Goal: Task Accomplishment & Management: Manage account settings

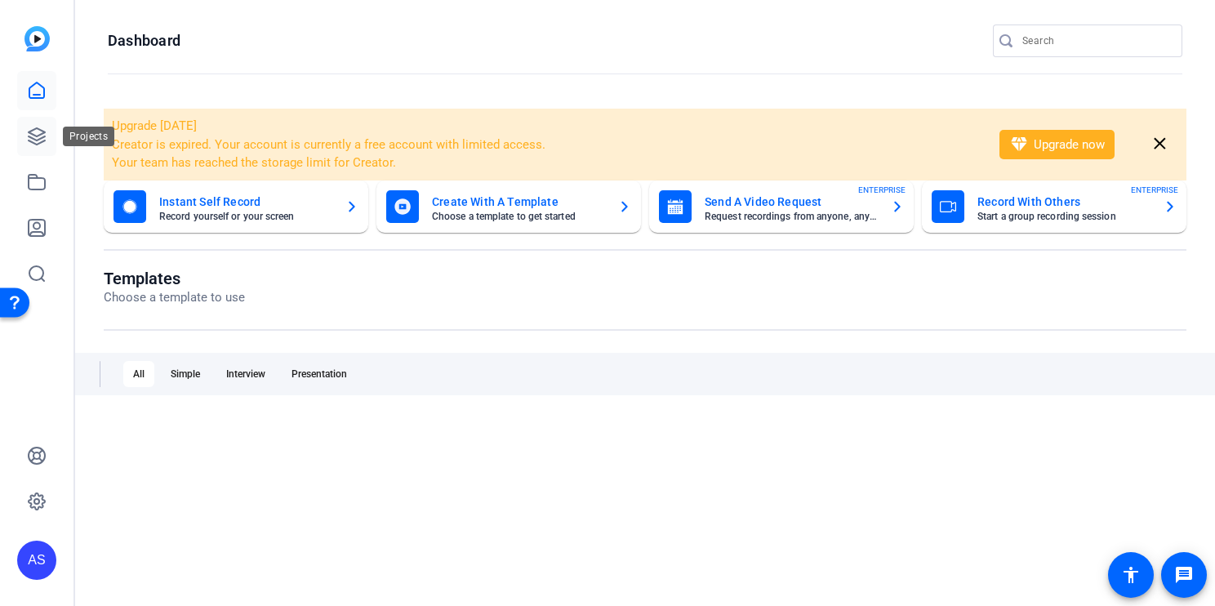
click at [39, 135] on icon at bounding box center [37, 137] width 20 height 20
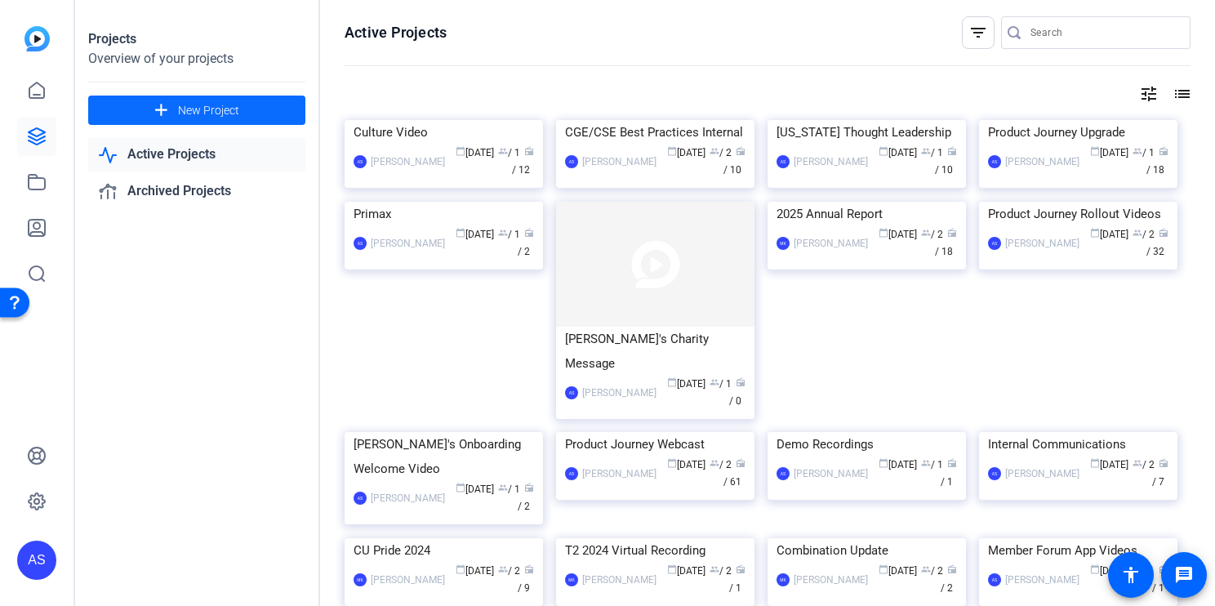
click at [195, 105] on span "New Project" at bounding box center [208, 110] width 61 height 17
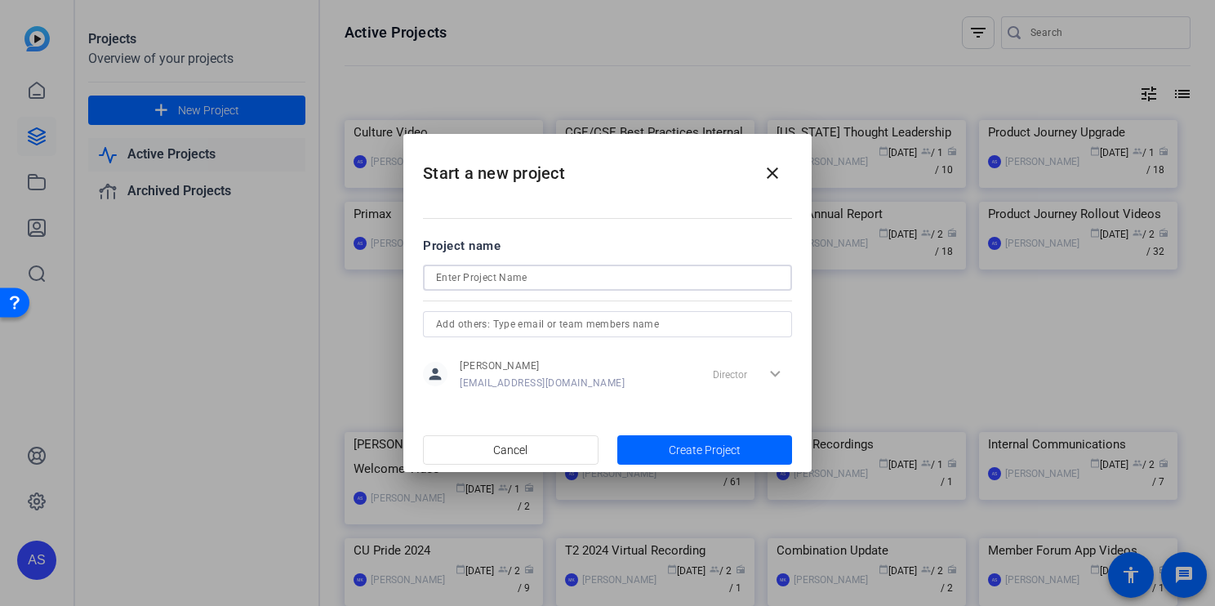
click at [527, 278] on input at bounding box center [607, 278] width 343 height 20
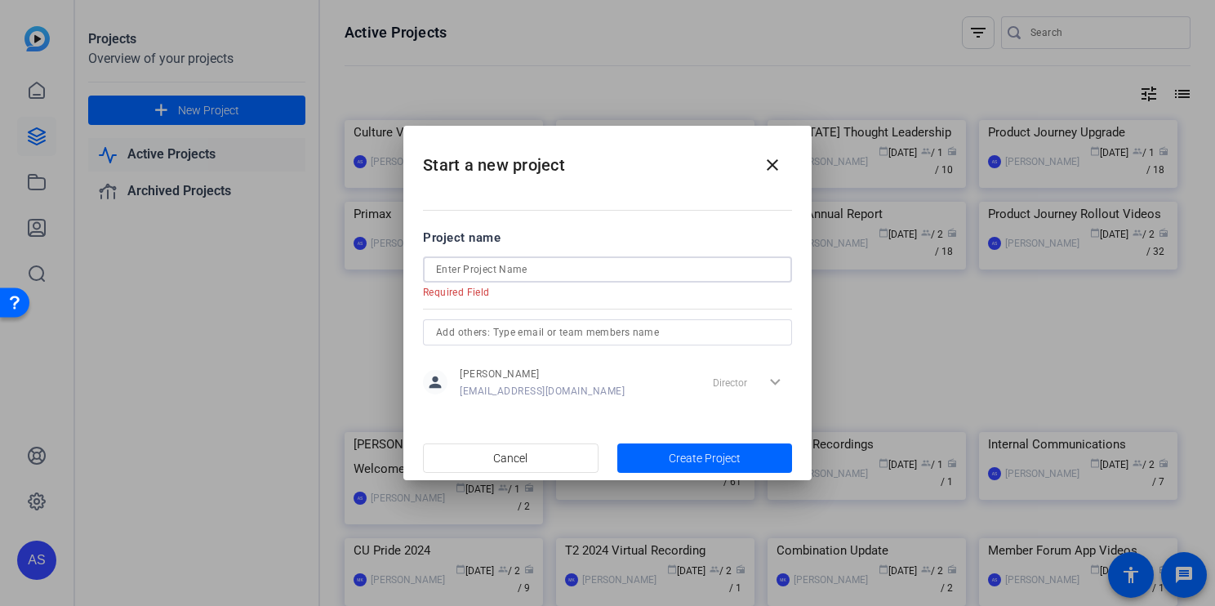
click at [584, 264] on input at bounding box center [607, 270] width 343 height 20
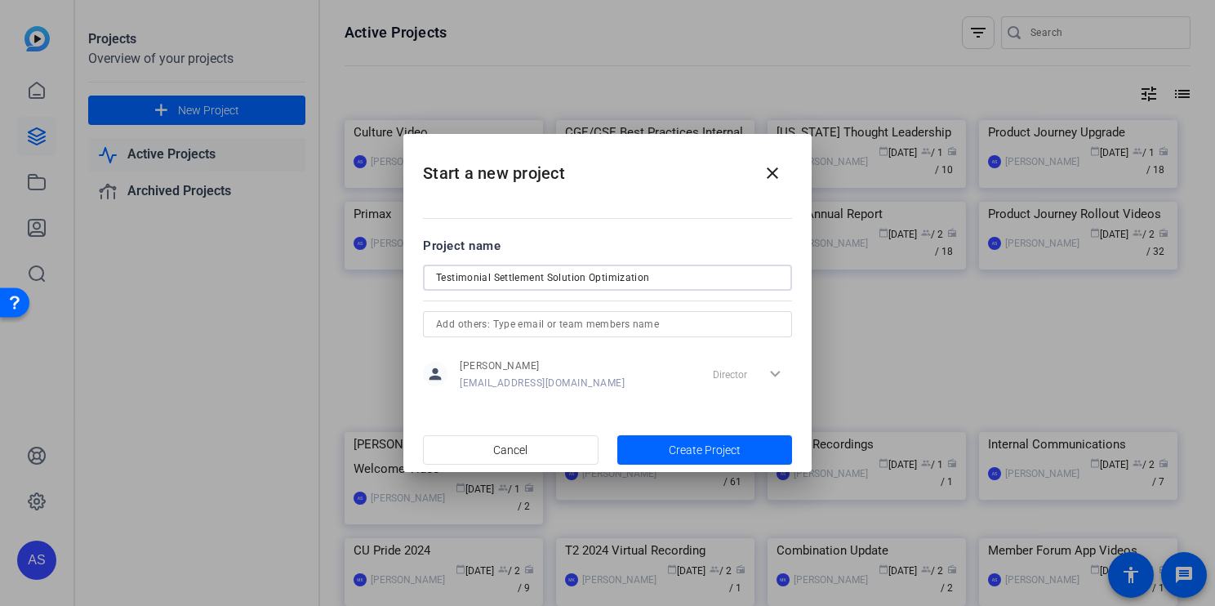
type input "Testimonial Settlement Solution Optimization"
click at [694, 325] on input "text" at bounding box center [607, 324] width 343 height 20
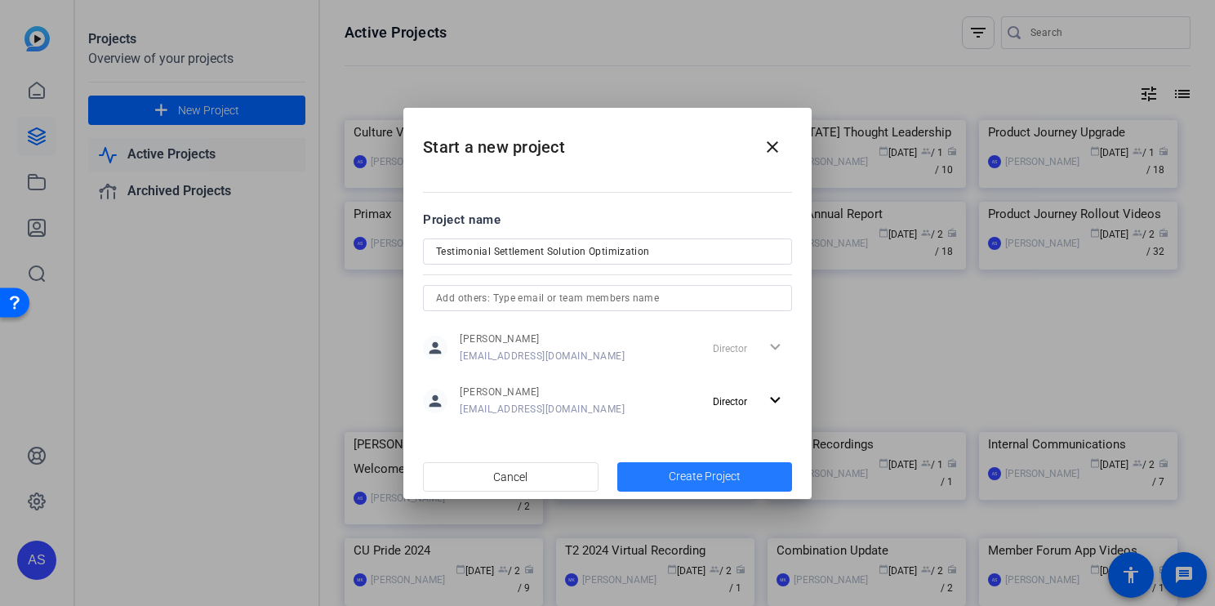
click at [698, 481] on span "Create Project" at bounding box center [705, 476] width 72 height 17
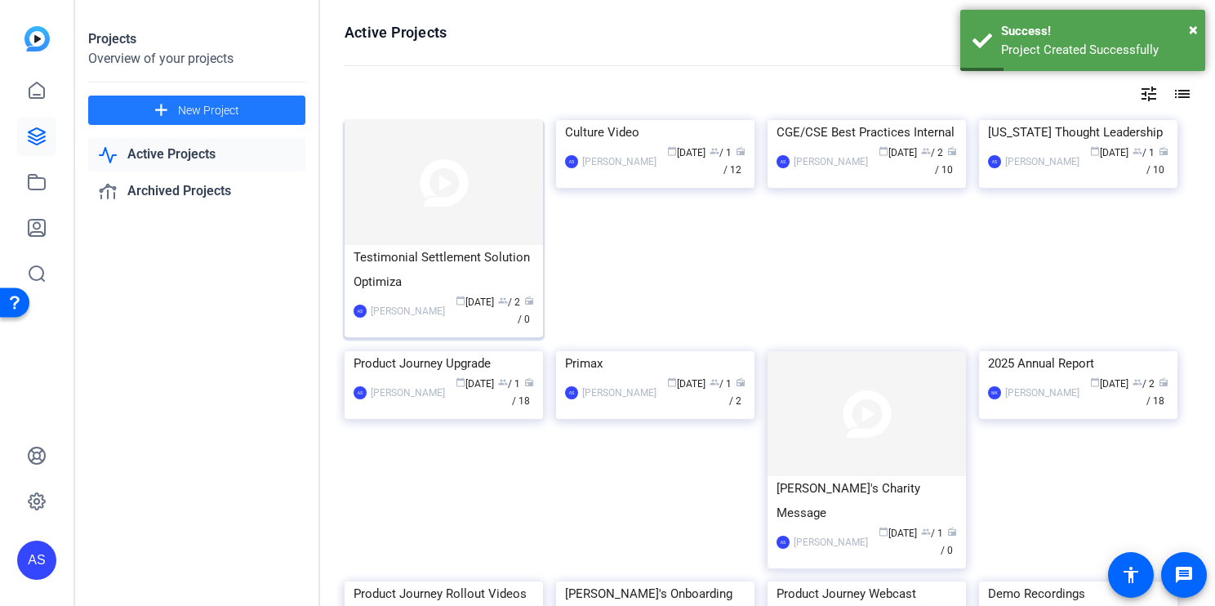
click at [459, 278] on div "Testimonial Settlement Solution Optimiza" at bounding box center [443, 269] width 180 height 49
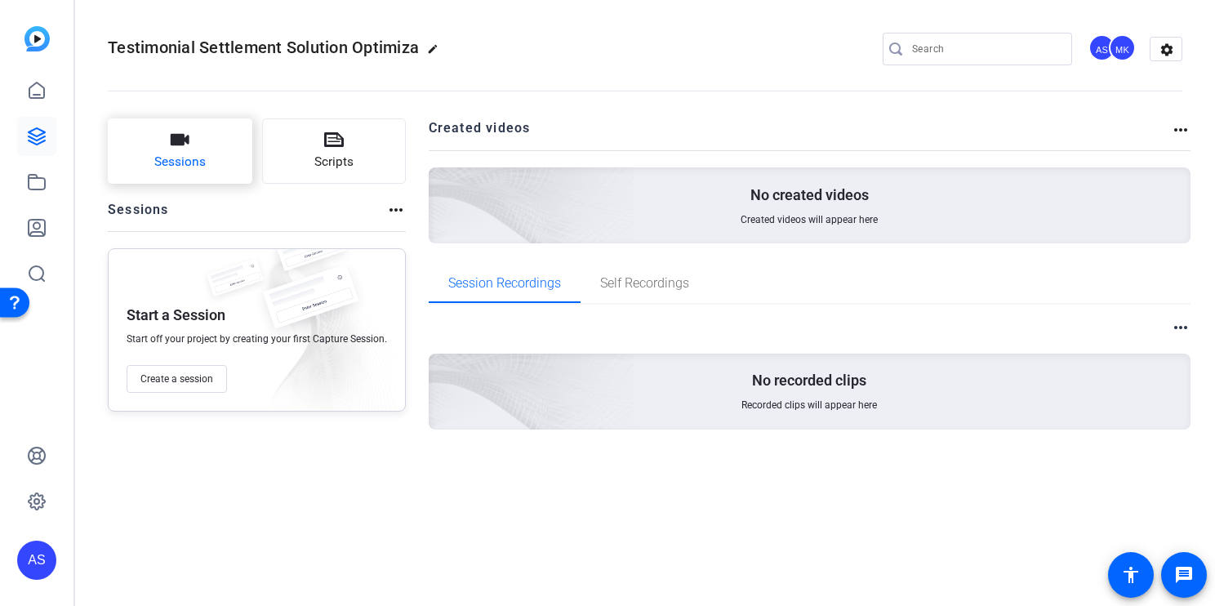
click at [193, 158] on span "Sessions" at bounding box center [179, 162] width 51 height 19
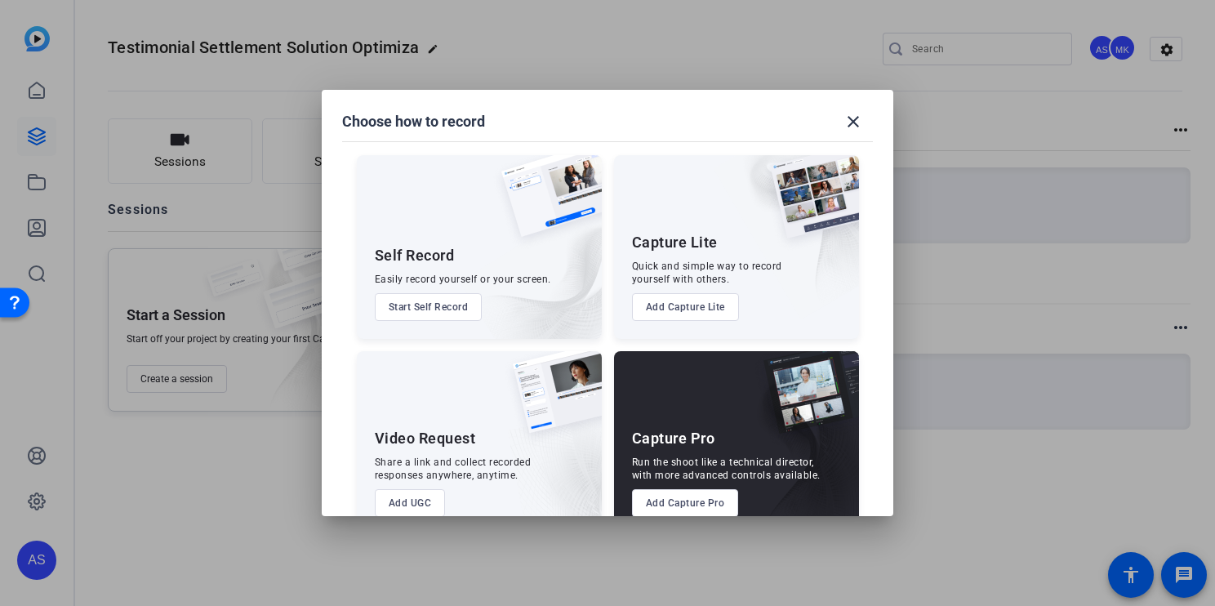
click at [705, 500] on button "Add Capture Pro" at bounding box center [685, 503] width 107 height 28
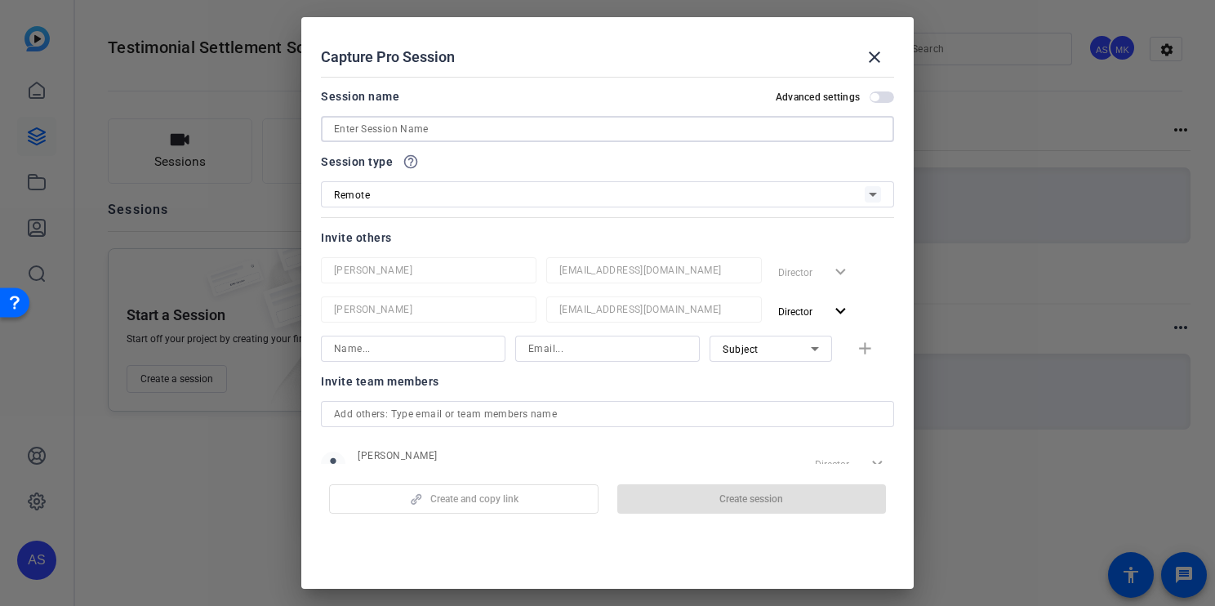
click at [584, 132] on input at bounding box center [607, 129] width 547 height 20
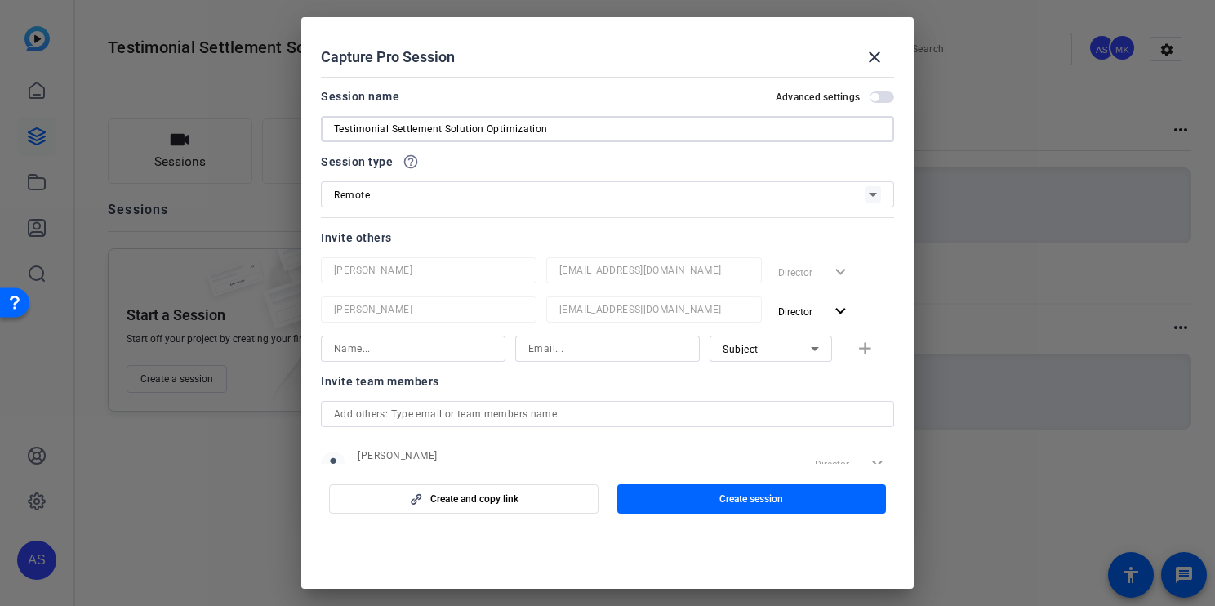
type input "Testimonial Settlement Solution Optimization"
click at [553, 188] on div "Remote" at bounding box center [599, 194] width 531 height 20
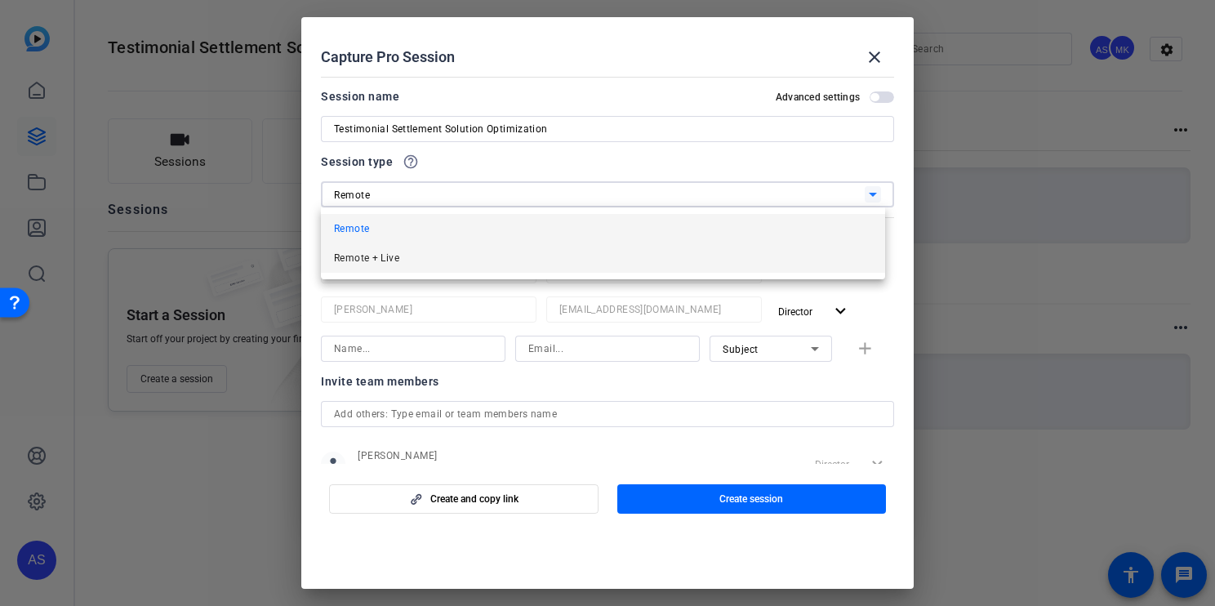
click at [537, 258] on mat-option "Remote + Live" at bounding box center [603, 257] width 564 height 29
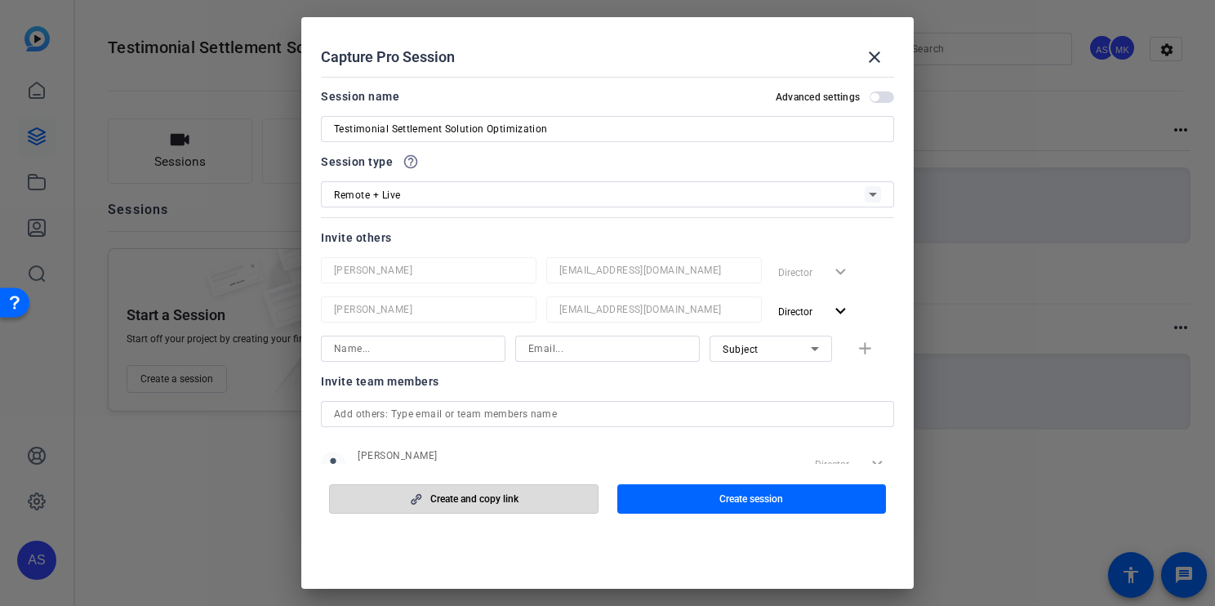
click at [529, 497] on span "button" at bounding box center [464, 498] width 268 height 39
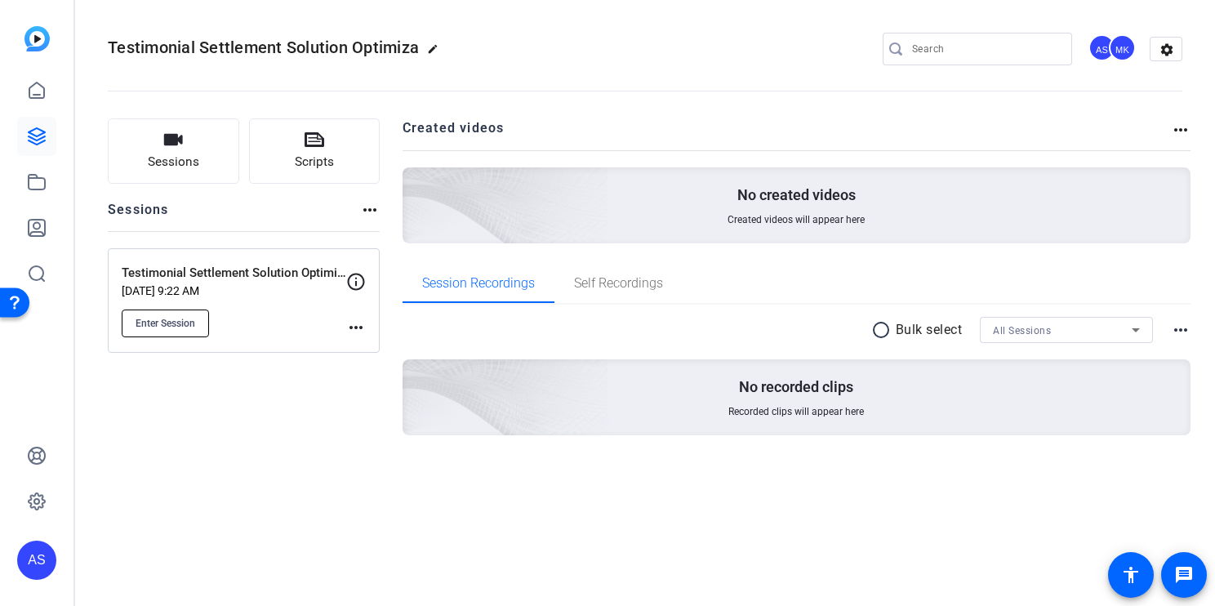
click at [183, 319] on span "Enter Session" at bounding box center [165, 323] width 60 height 13
click at [33, 140] on icon at bounding box center [37, 137] width 20 height 20
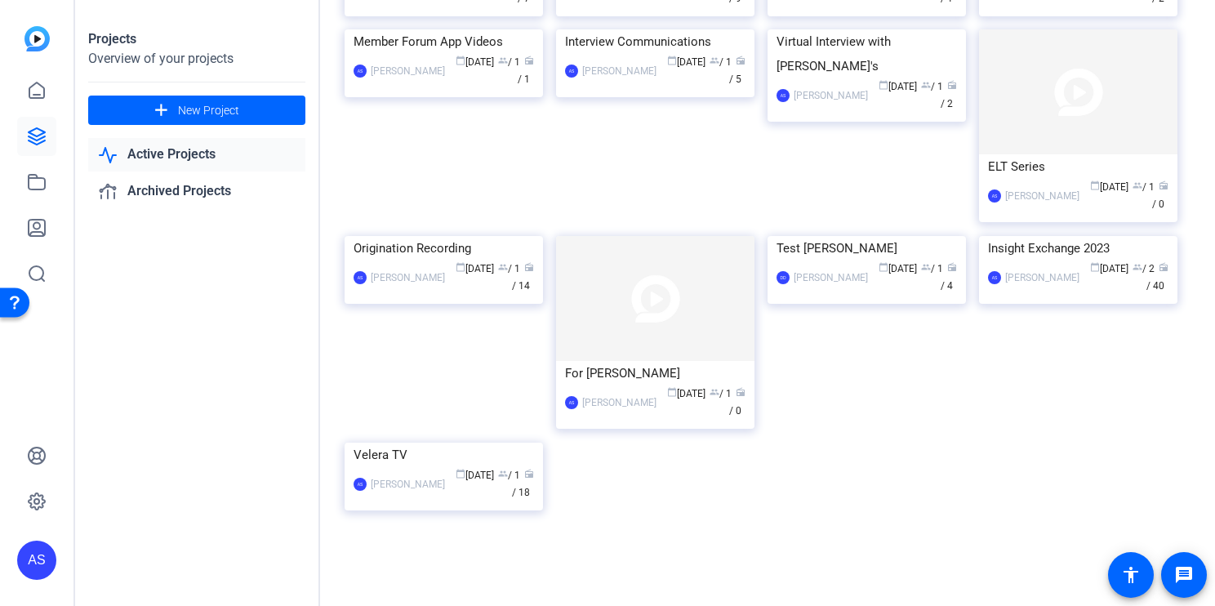
scroll to position [1041, 0]
click at [1091, 287] on div "calendar_today [DATE] group / 2 radio / 40" at bounding box center [1127, 277] width 81 height 34
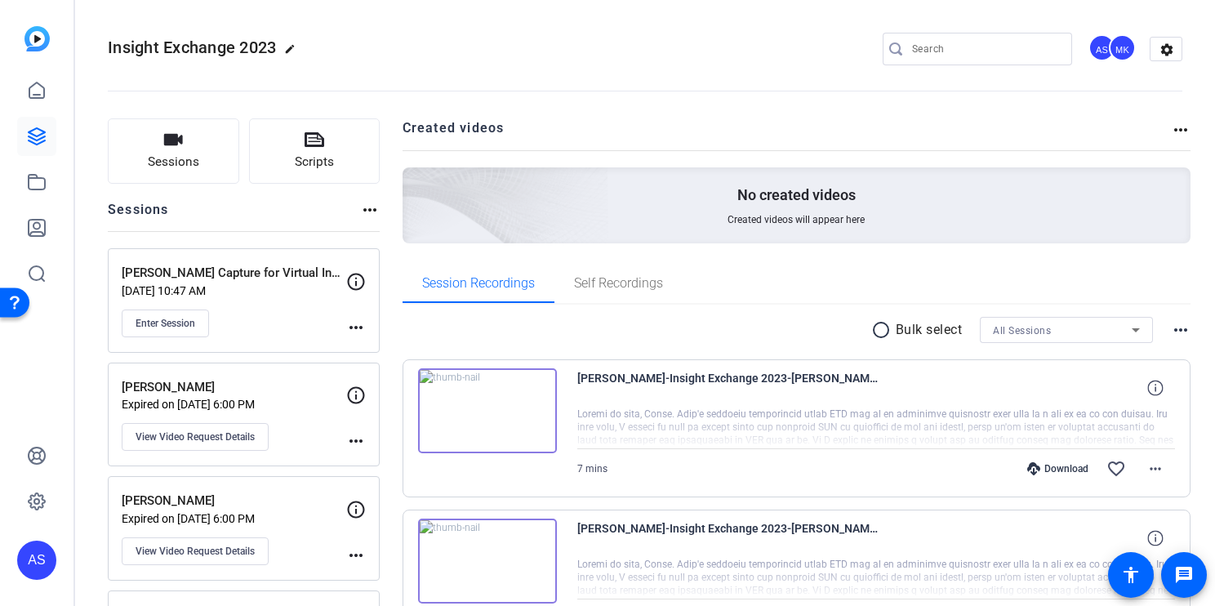
click at [371, 210] on mat-icon "more_horiz" at bounding box center [370, 210] width 20 height 20
click at [286, 204] on div at bounding box center [607, 303] width 1215 height 606
click at [1166, 46] on mat-icon "settings" at bounding box center [1166, 50] width 33 height 24
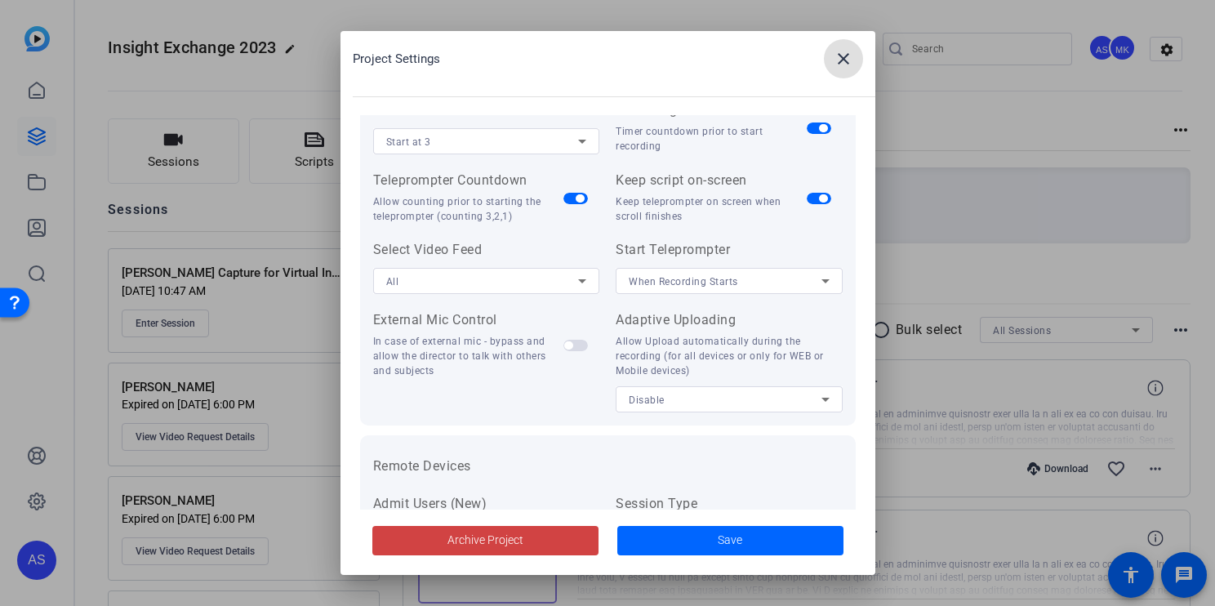
scroll to position [351, 0]
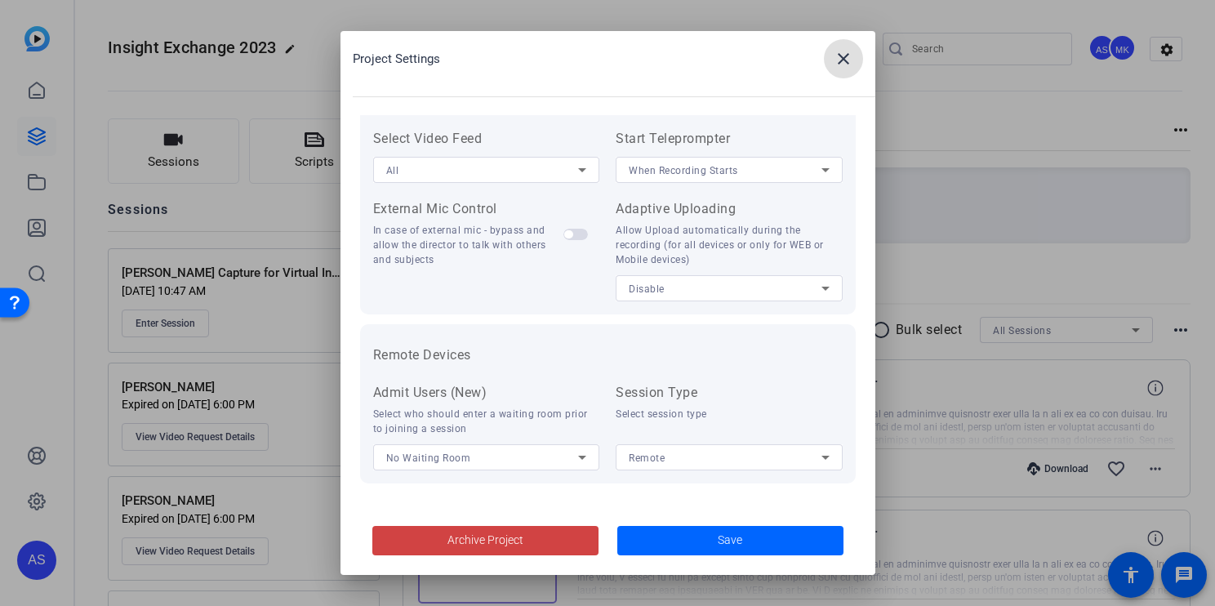
click at [846, 54] on mat-icon "close" at bounding box center [843, 59] width 20 height 20
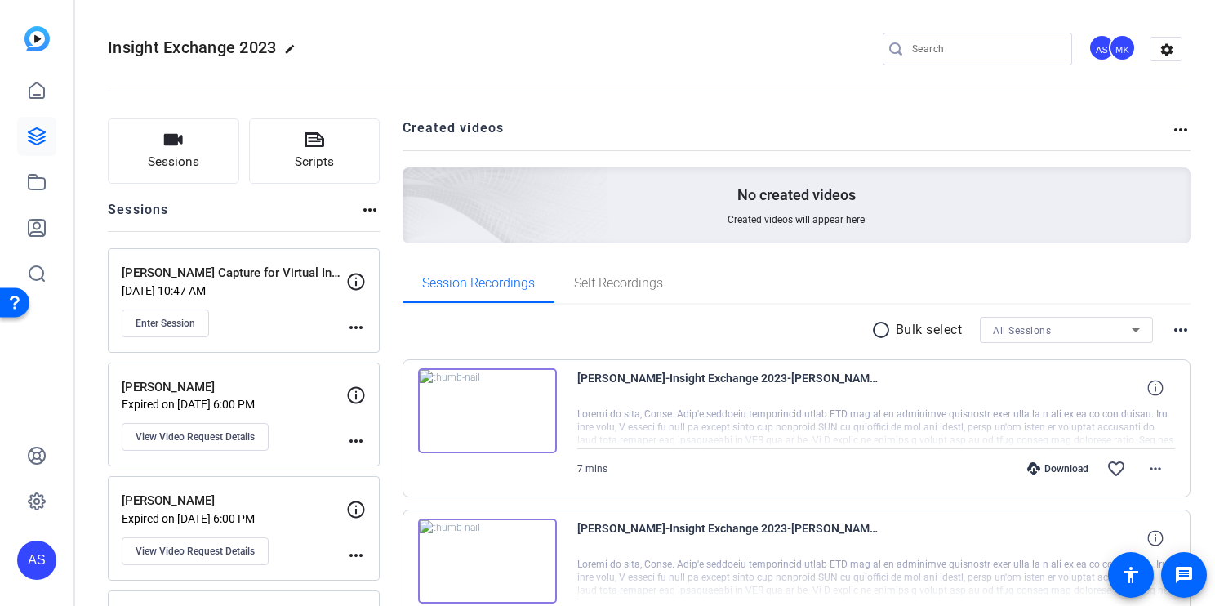
click at [1176, 129] on mat-icon "more_horiz" at bounding box center [1181, 130] width 20 height 20
click at [867, 329] on div at bounding box center [607, 303] width 1215 height 606
click at [871, 328] on mat-icon "radio_button_unchecked" at bounding box center [883, 330] width 24 height 20
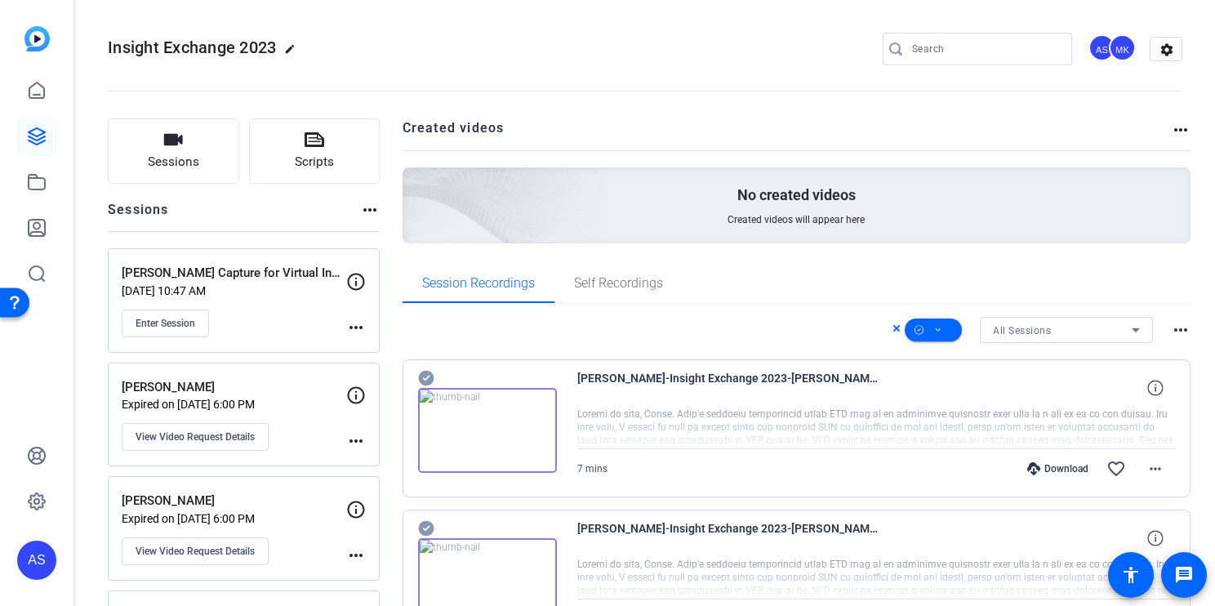
click at [1174, 327] on mat-icon "more_horiz" at bounding box center [1181, 330] width 20 height 20
click at [36, 137] on div at bounding box center [607, 303] width 1215 height 606
click at [36, 137] on icon at bounding box center [37, 137] width 20 height 20
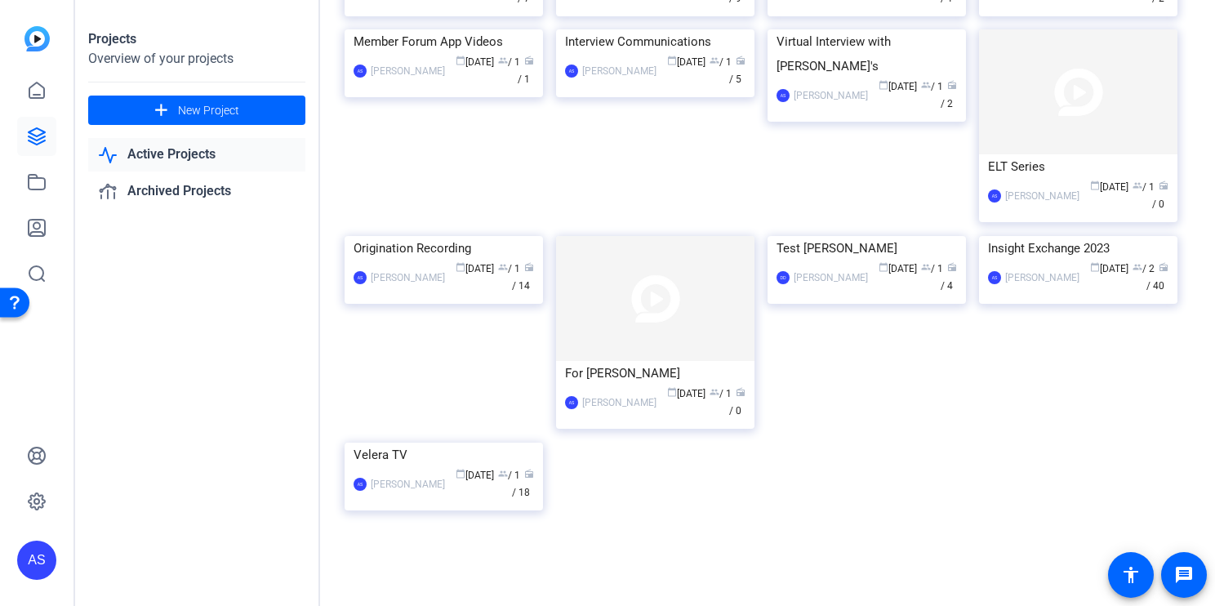
scroll to position [955, 0]
click at [1065, 236] on img at bounding box center [1078, 236] width 198 height 0
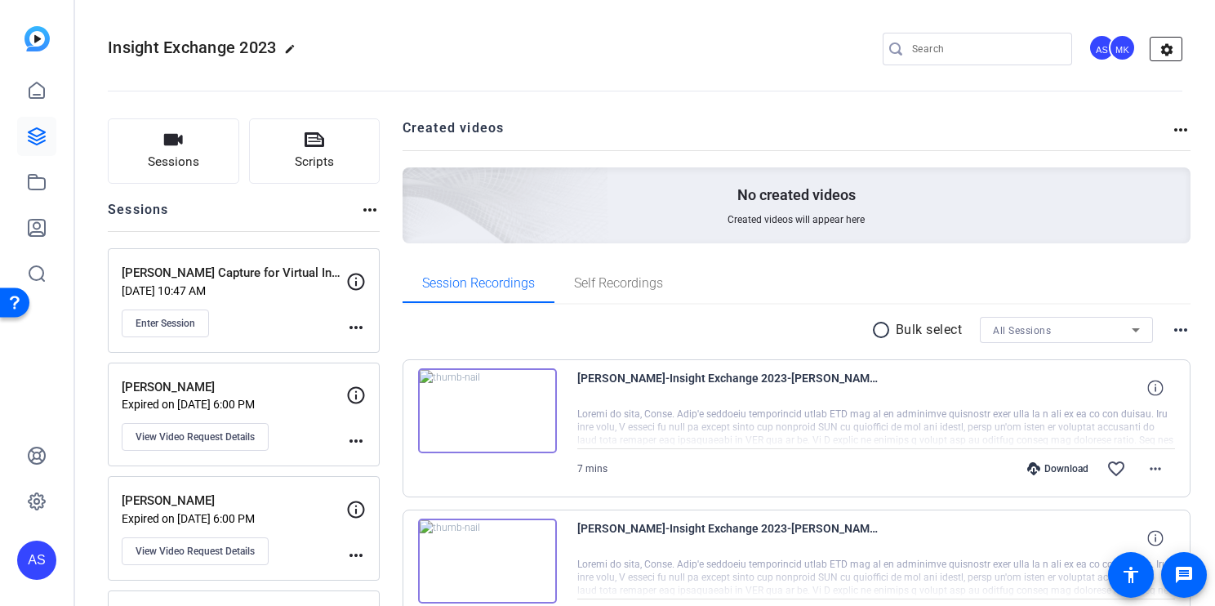
click at [1154, 46] on mat-icon "settings" at bounding box center [1166, 50] width 33 height 24
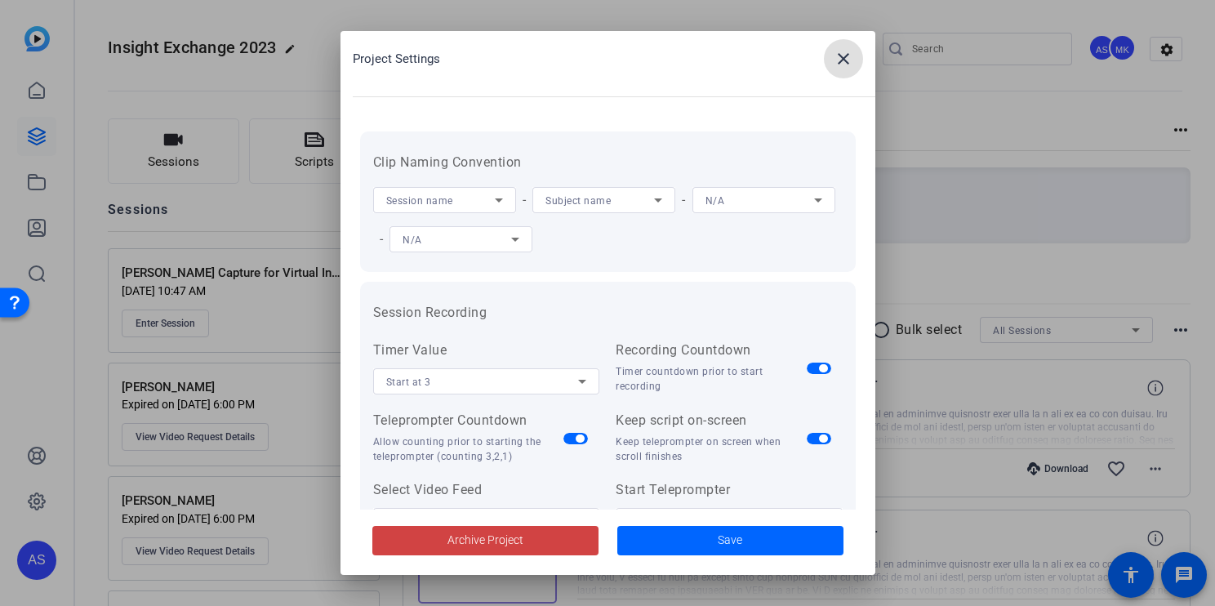
scroll to position [351, 0]
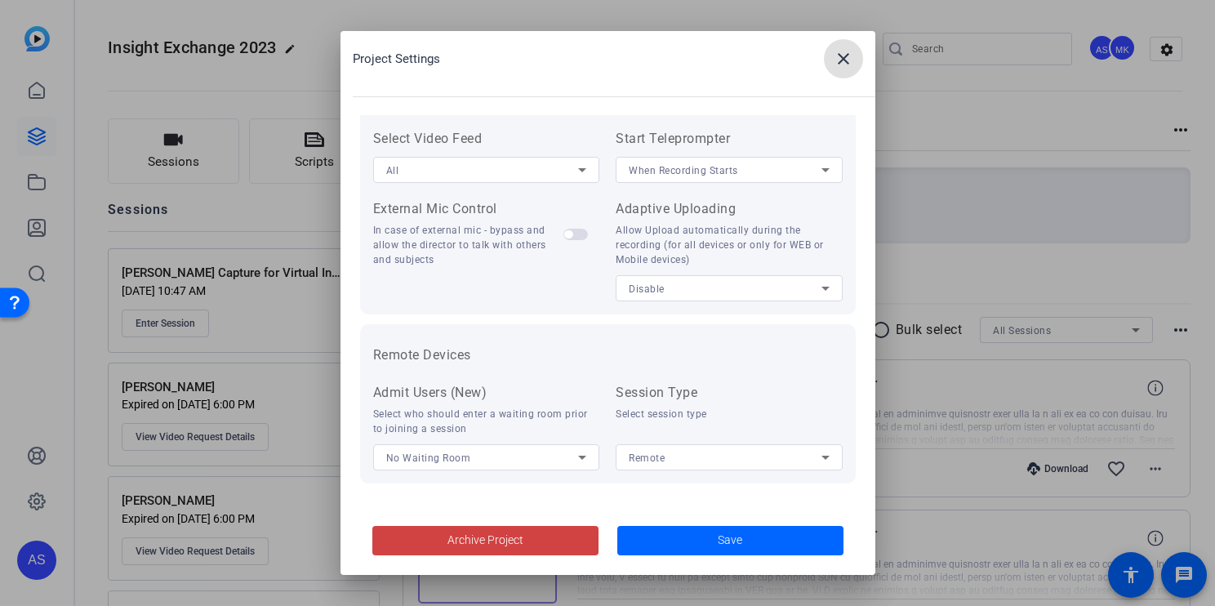
click at [846, 58] on mat-icon "close" at bounding box center [843, 59] width 20 height 20
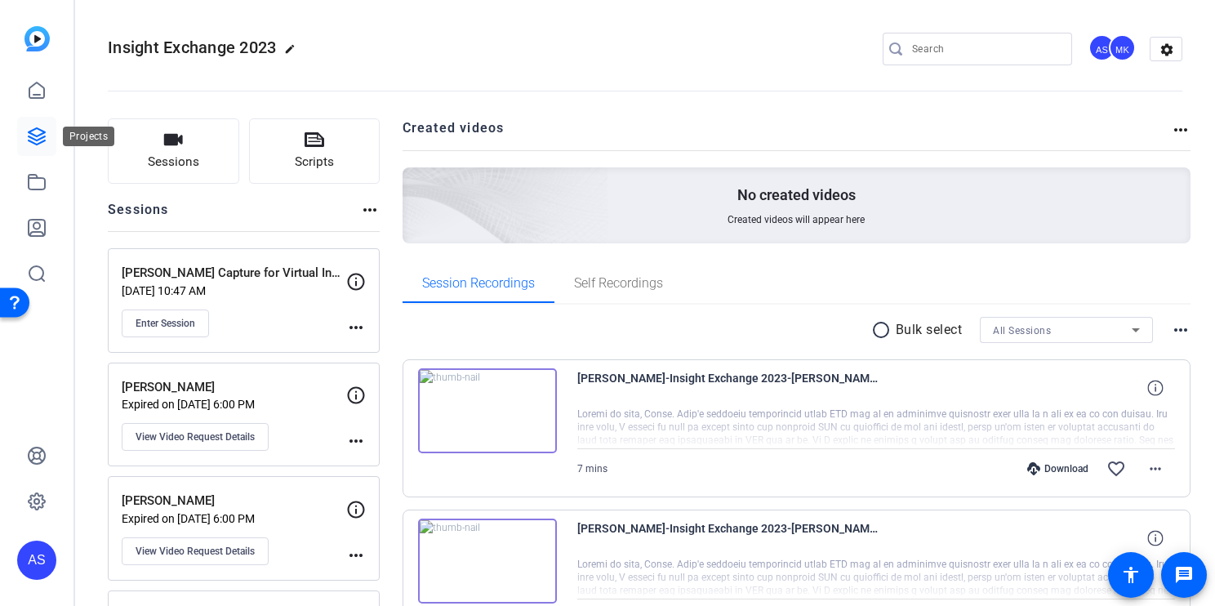
click at [37, 140] on icon at bounding box center [37, 136] width 16 height 16
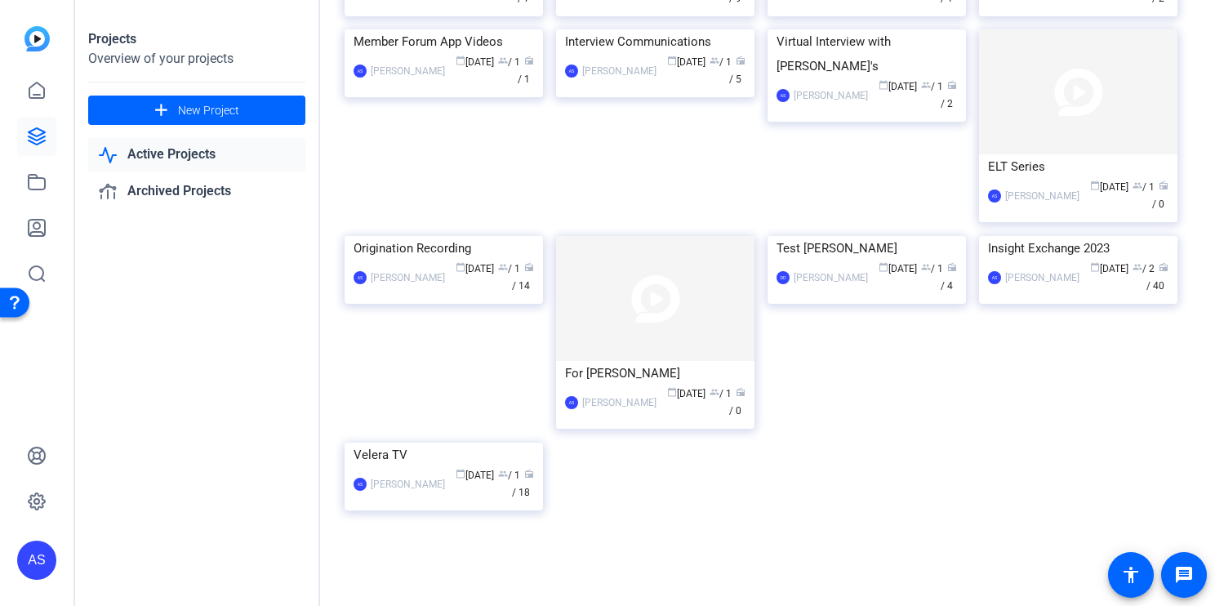
scroll to position [931, 0]
click at [621, 340] on img at bounding box center [655, 298] width 198 height 125
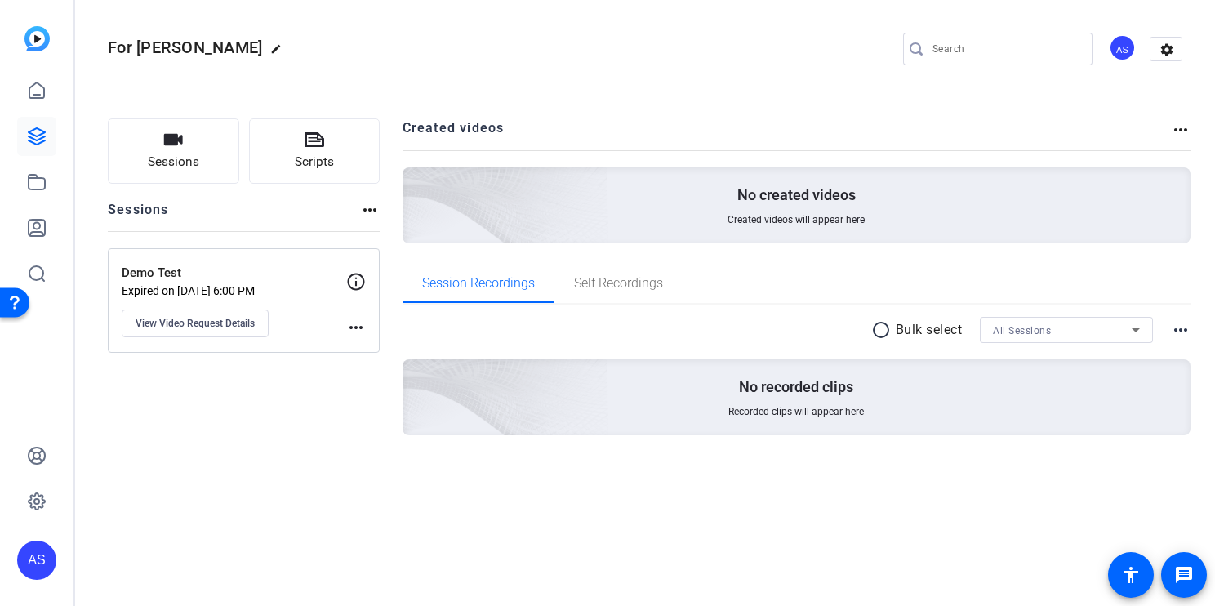
click at [1186, 128] on mat-icon "more_horiz" at bounding box center [1181, 130] width 20 height 20
click at [1158, 157] on span "View Archived Projects" at bounding box center [1123, 154] width 107 height 20
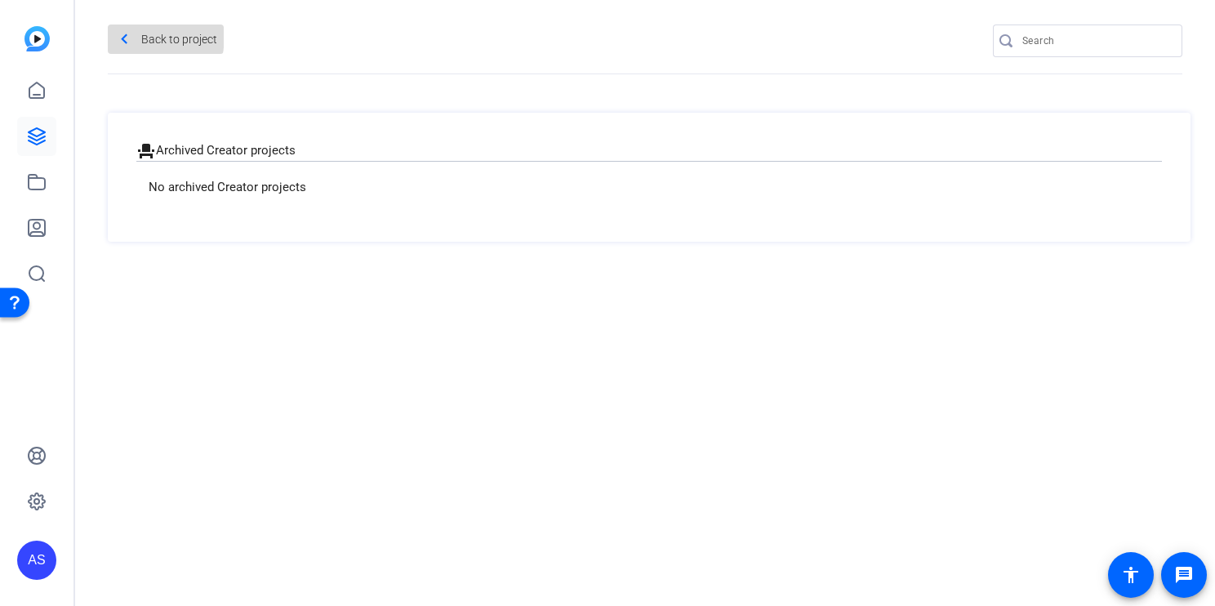
click at [148, 37] on span "Back to project" at bounding box center [179, 39] width 76 height 26
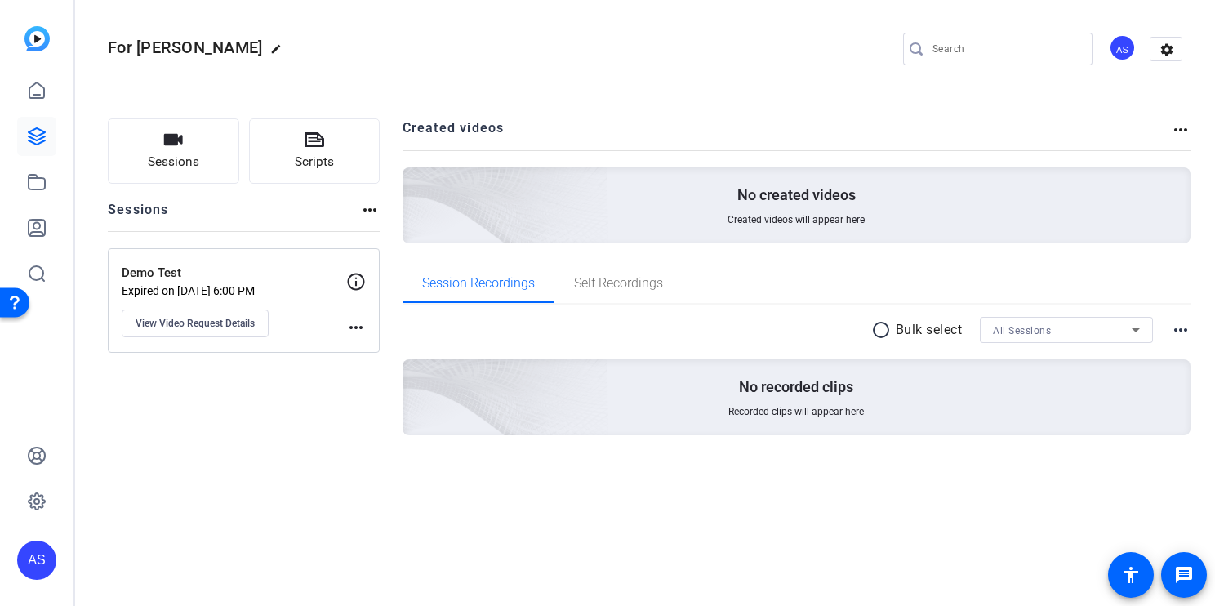
click at [369, 211] on mat-icon "more_horiz" at bounding box center [370, 210] width 20 height 20
click at [358, 330] on div at bounding box center [607, 303] width 1215 height 606
click at [359, 330] on mat-icon "more_horiz" at bounding box center [356, 328] width 20 height 20
click at [402, 351] on span "Archive Session" at bounding box center [396, 351] width 74 height 20
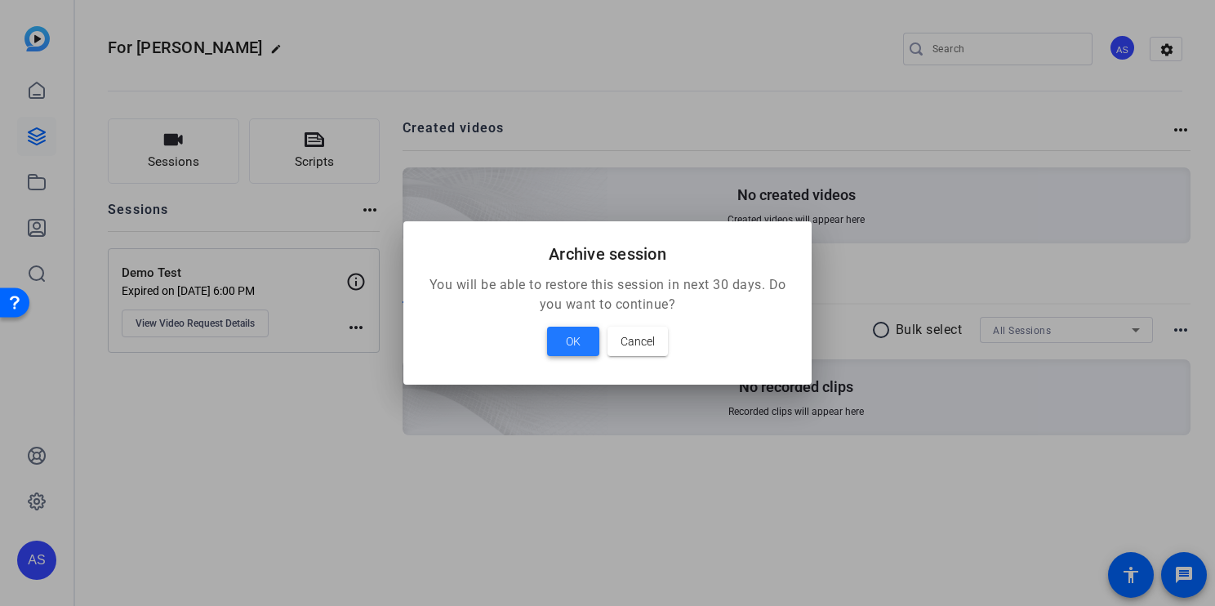
click at [578, 331] on span "OK" at bounding box center [573, 341] width 15 height 20
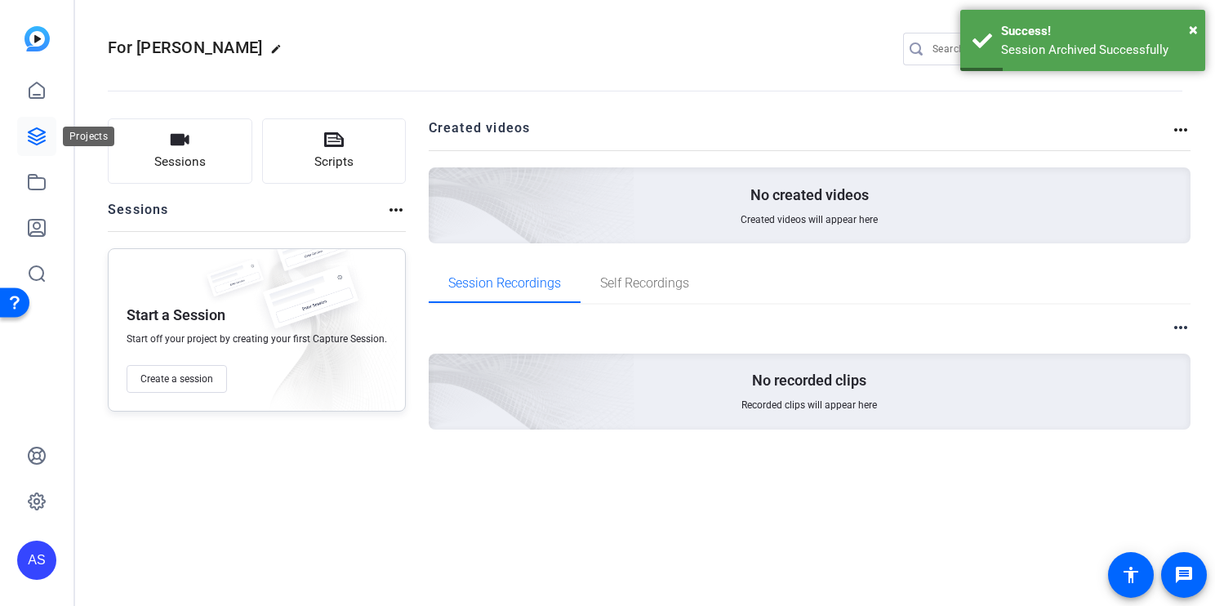
click at [35, 128] on icon at bounding box center [37, 136] width 16 height 16
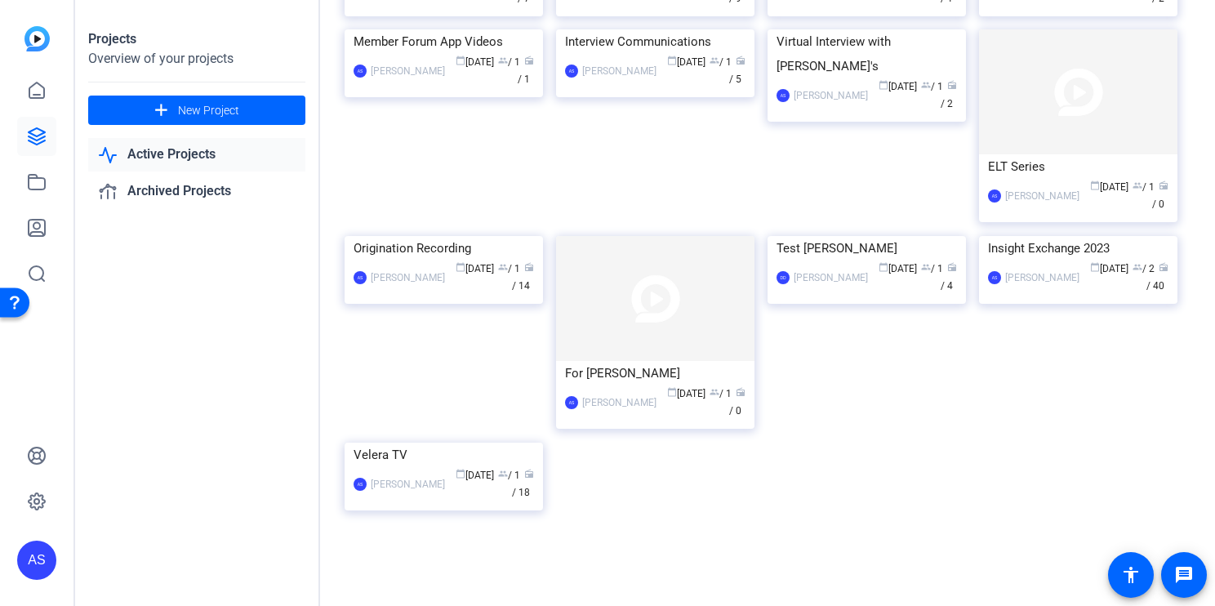
scroll to position [1041, 0]
